Goal: Task Accomplishment & Management: Use online tool/utility

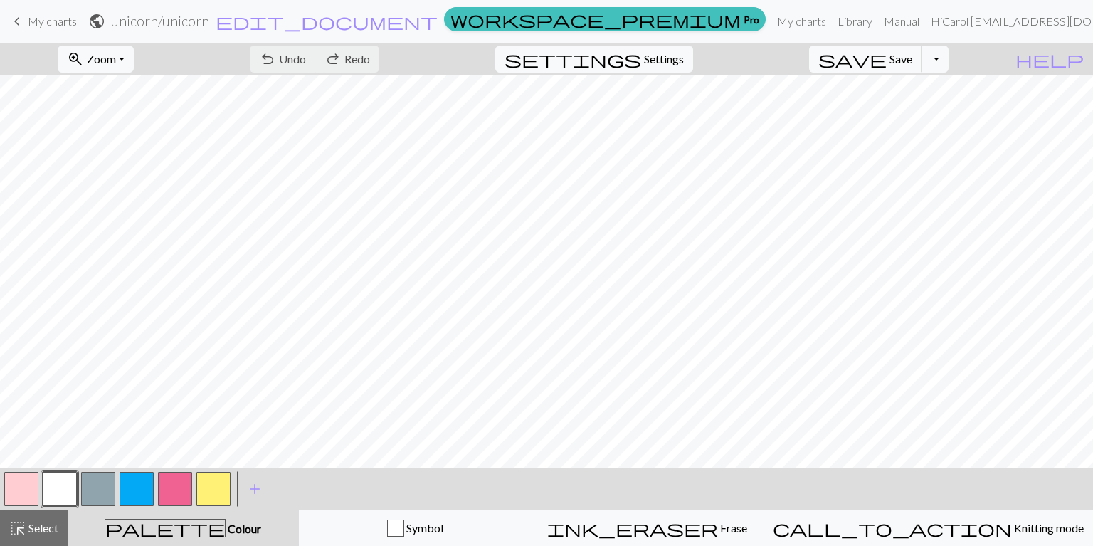
drag, startPoint x: 14, startPoint y: 489, endPoint x: 28, endPoint y: 473, distance: 21.7
click at [14, 489] on button "button" at bounding box center [21, 489] width 34 height 34
drag, startPoint x: 218, startPoint y: 489, endPoint x: 224, endPoint y: 473, distance: 17.6
click at [218, 486] on button "button" at bounding box center [213, 489] width 34 height 34
click at [65, 492] on button "button" at bounding box center [60, 489] width 34 height 34
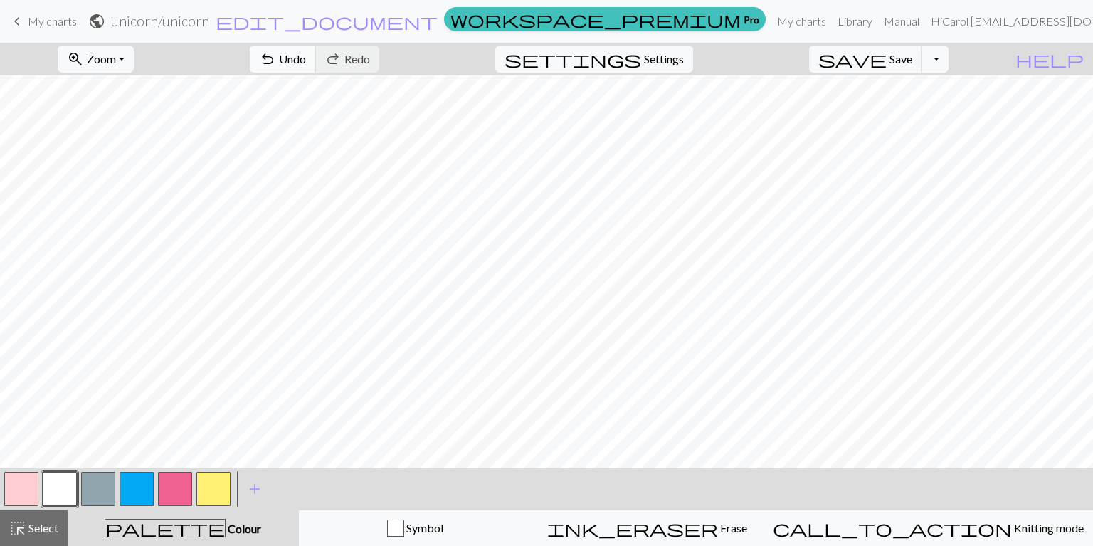
click at [276, 50] on span "undo" at bounding box center [267, 59] width 17 height 20
drag, startPoint x: 27, startPoint y: 494, endPoint x: 28, endPoint y: 485, distance: 8.7
click at [27, 490] on button "button" at bounding box center [21, 489] width 34 height 34
drag, startPoint x: 54, startPoint y: 486, endPoint x: 59, endPoint y: 480, distance: 8.1
click at [56, 484] on button "button" at bounding box center [60, 489] width 34 height 34
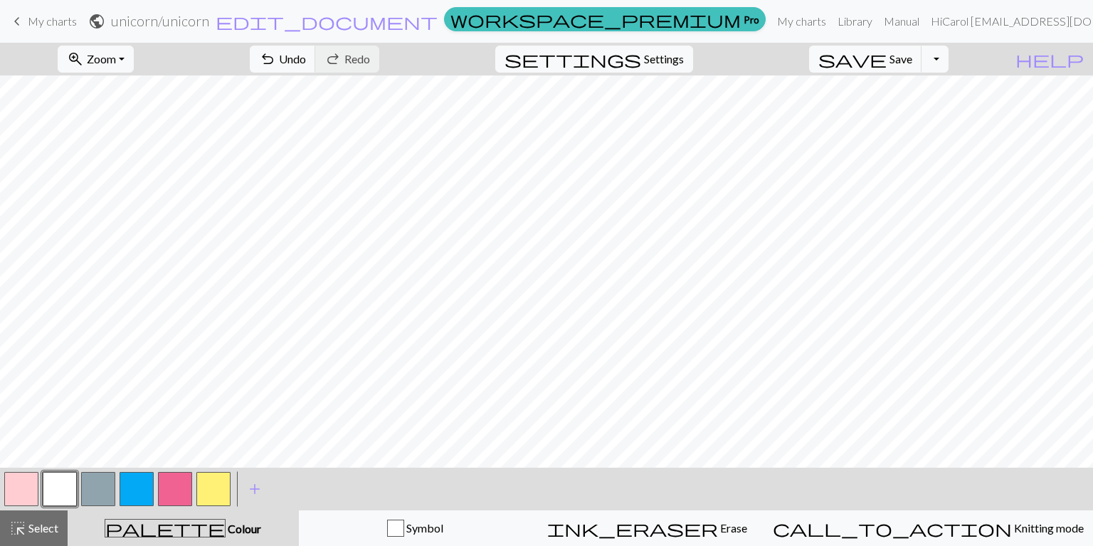
drag, startPoint x: 132, startPoint y: 482, endPoint x: 145, endPoint y: 461, distance: 24.5
click at [133, 478] on button "button" at bounding box center [137, 489] width 34 height 34
drag, startPoint x: 18, startPoint y: 486, endPoint x: 28, endPoint y: 473, distance: 16.7
click at [19, 485] on button "button" at bounding box center [21, 489] width 34 height 34
drag, startPoint x: 181, startPoint y: 489, endPoint x: 183, endPoint y: 476, distance: 13.7
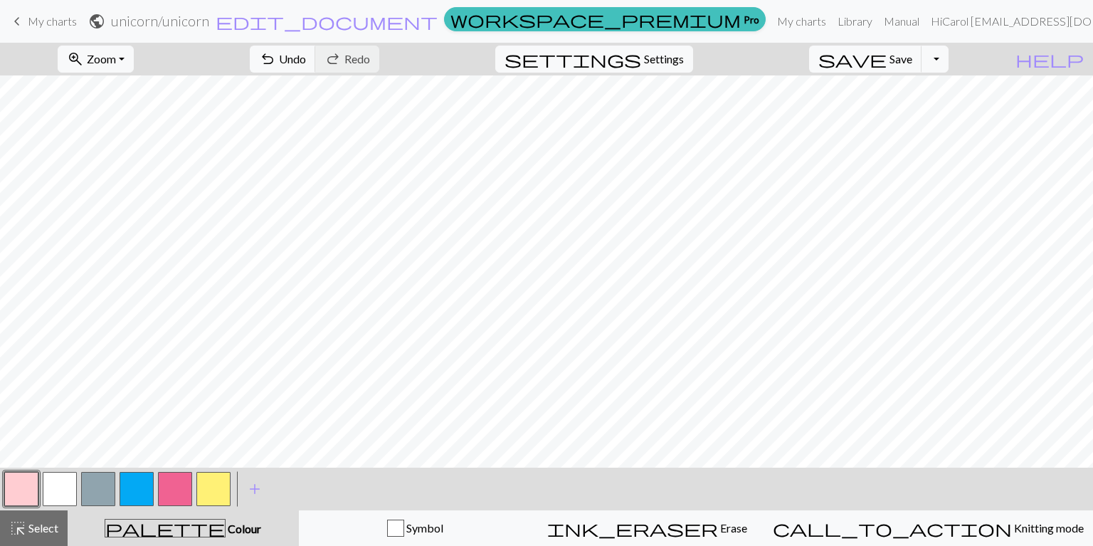
click at [181, 488] on button "button" at bounding box center [175, 489] width 34 height 34
click at [276, 53] on span "undo" at bounding box center [267, 59] width 17 height 20
drag, startPoint x: 20, startPoint y: 487, endPoint x: 51, endPoint y: 473, distance: 33.5
click at [23, 486] on button "button" at bounding box center [21, 489] width 34 height 34
click at [276, 56] on span "undo" at bounding box center [267, 59] width 17 height 20
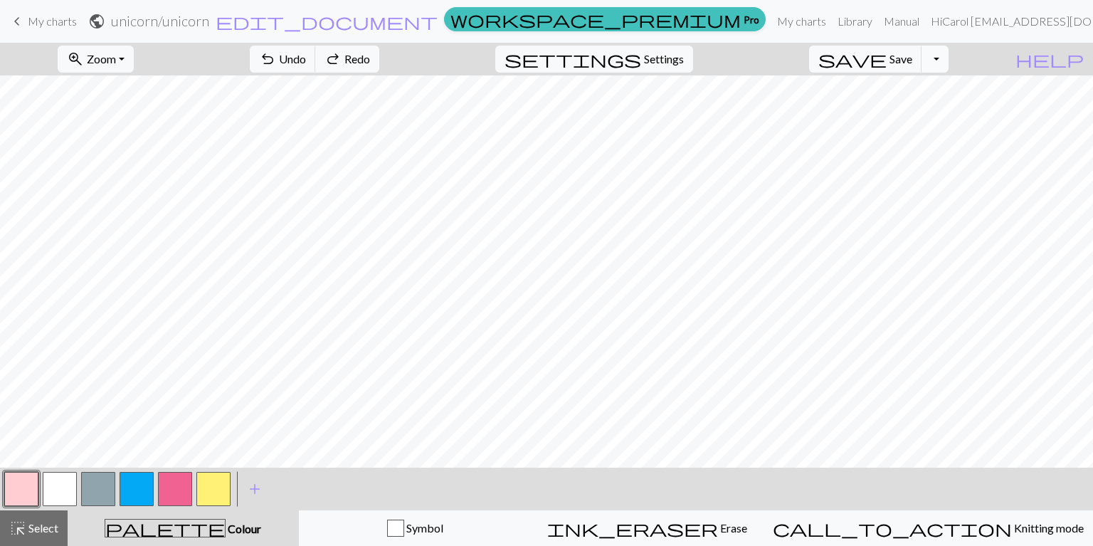
click at [949, 62] on button "Toggle Dropdown" at bounding box center [935, 59] width 27 height 27
click at [928, 112] on button "save_alt Download" at bounding box center [830, 113] width 235 height 23
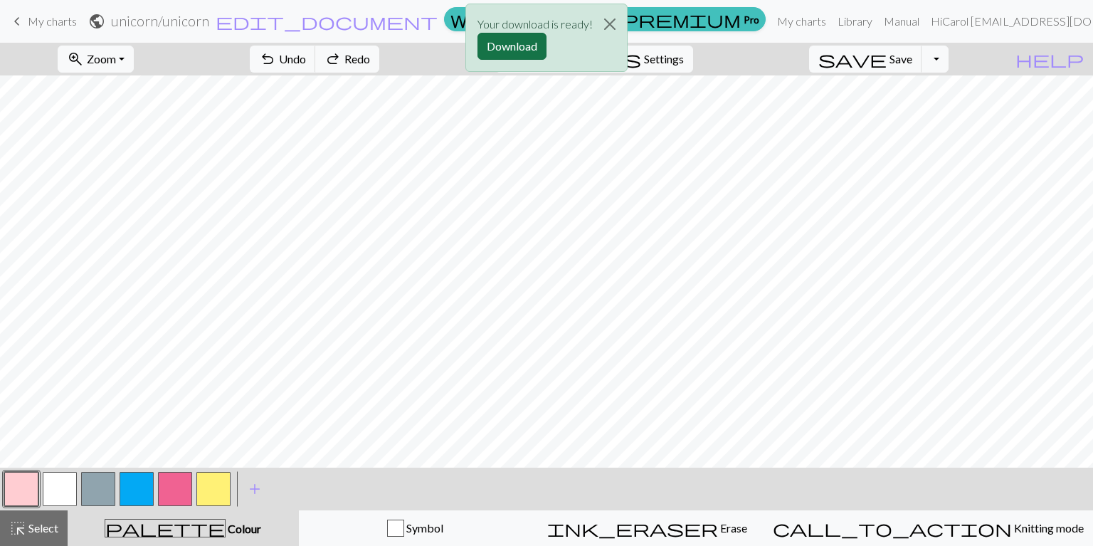
click at [526, 47] on button "Download" at bounding box center [512, 46] width 69 height 27
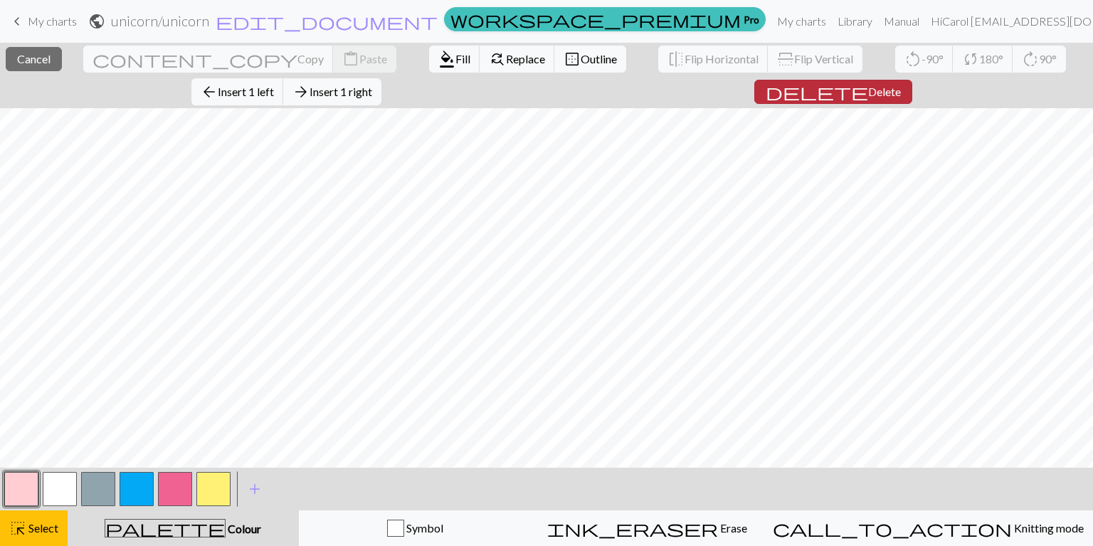
click at [868, 85] on span "Delete" at bounding box center [884, 92] width 33 height 14
drag, startPoint x: 40, startPoint y: 533, endPoint x: 51, endPoint y: 515, distance: 21.4
click at [40, 532] on span "Select" at bounding box center [42, 528] width 32 height 14
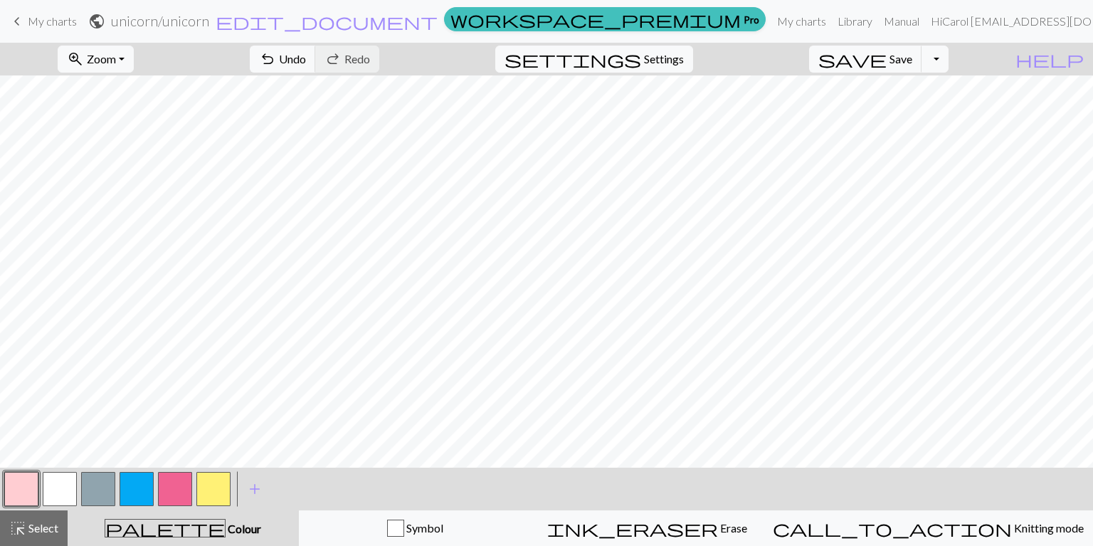
scroll to position [0, 0]
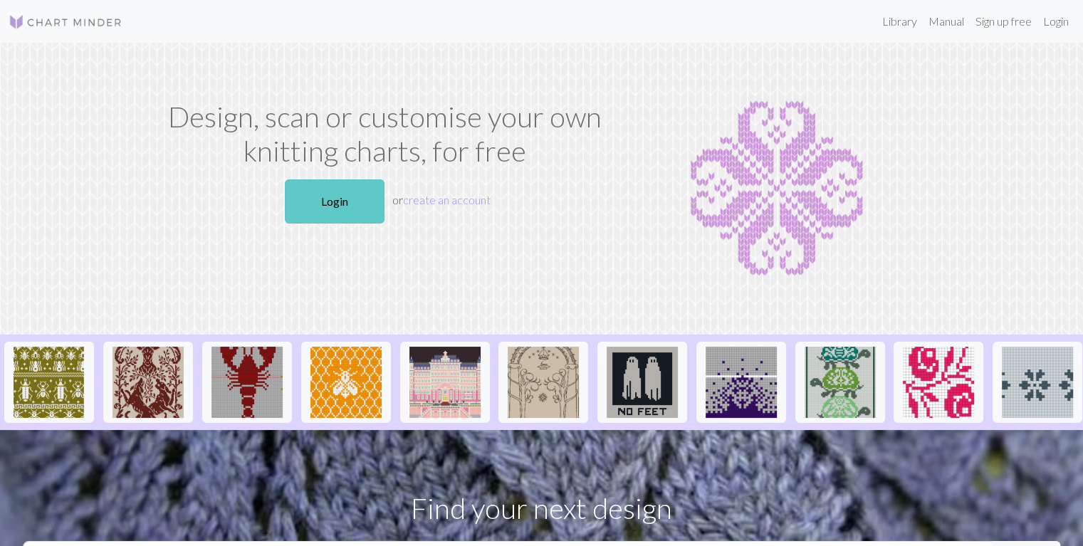
click at [356, 196] on link "Login" at bounding box center [335, 201] width 100 height 44
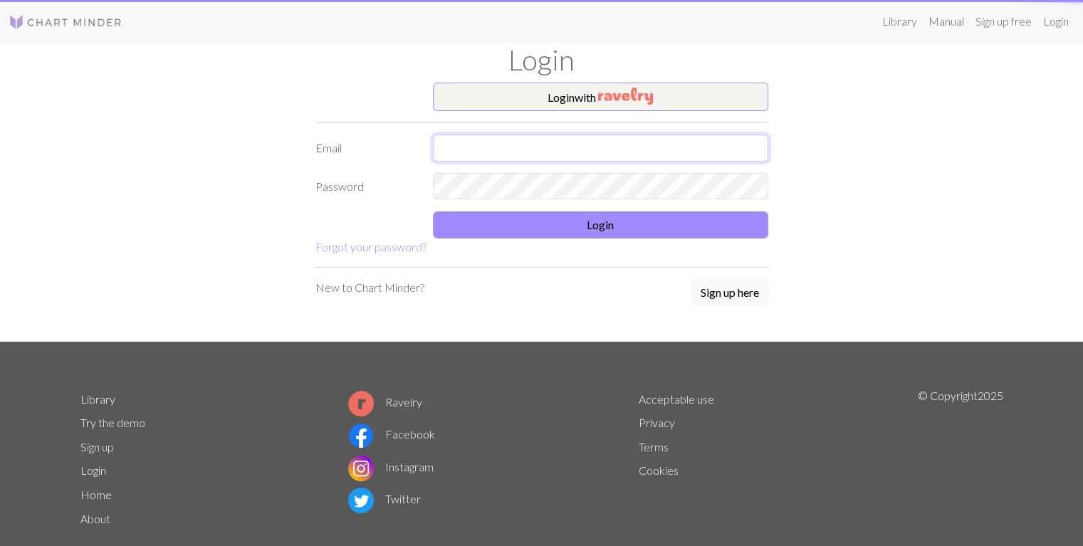
type input "huggalugs@aol.com"
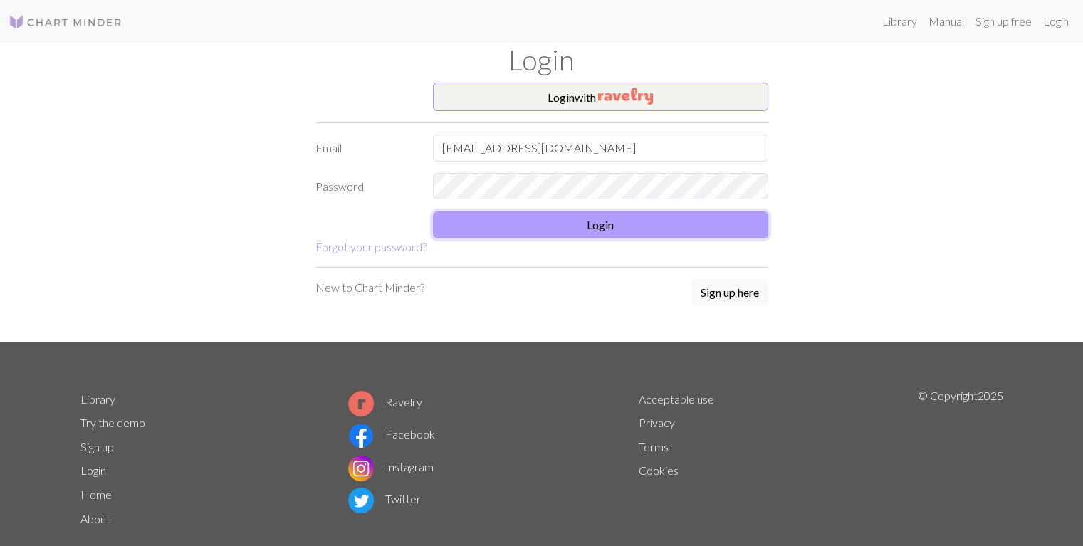
click at [504, 233] on button "Login" at bounding box center [600, 224] width 335 height 27
